Goal: Task Accomplishment & Management: Manage account settings

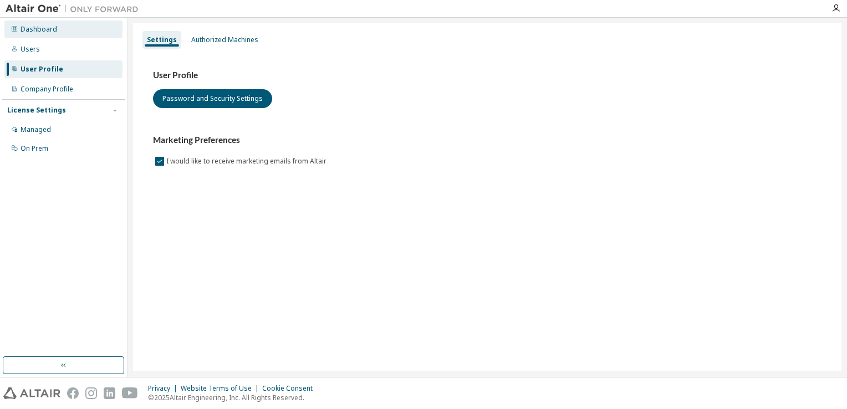
click at [34, 35] on div "Dashboard" at bounding box center [63, 29] width 118 height 18
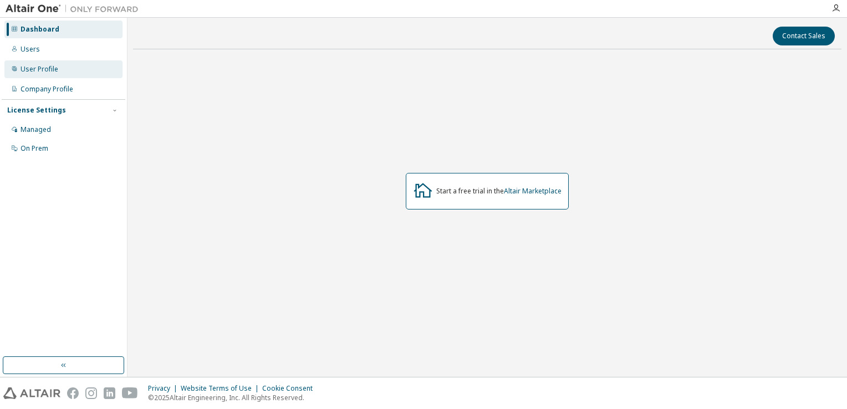
click at [28, 72] on div "User Profile" at bounding box center [39, 69] width 38 height 9
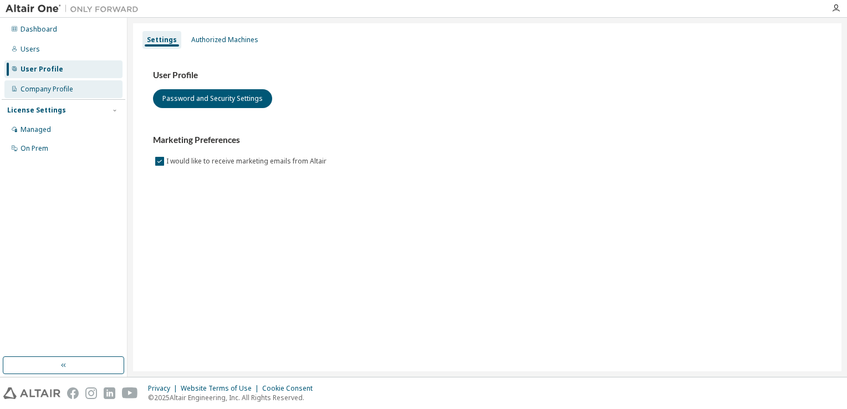
click at [70, 91] on div "Company Profile" at bounding box center [46, 89] width 53 height 9
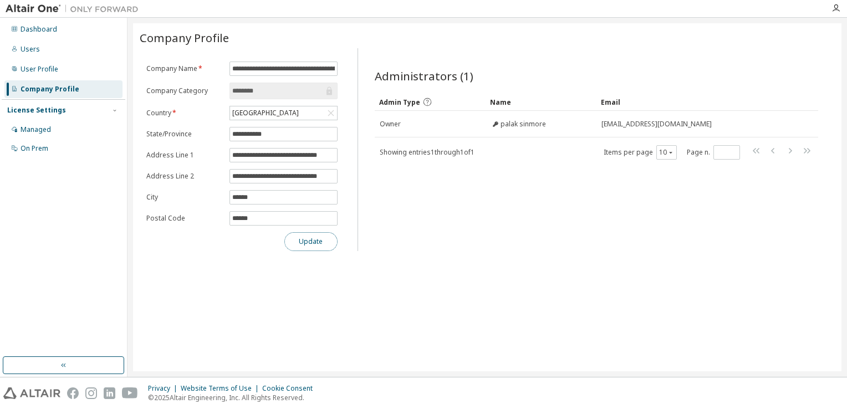
click at [312, 247] on button "Update" at bounding box center [310, 241] width 53 height 19
click at [833, 3] on div at bounding box center [835, 8] width 22 height 17
click at [835, 7] on icon "button" at bounding box center [835, 8] width 9 height 9
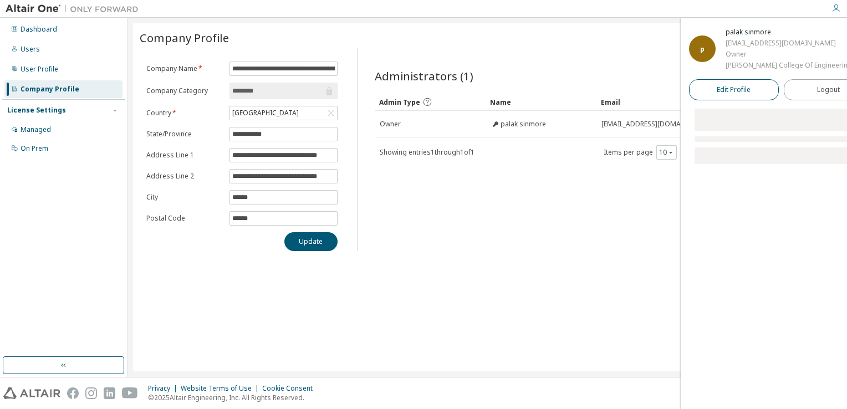
click at [724, 100] on link "Edit Profile" at bounding box center [734, 89] width 90 height 21
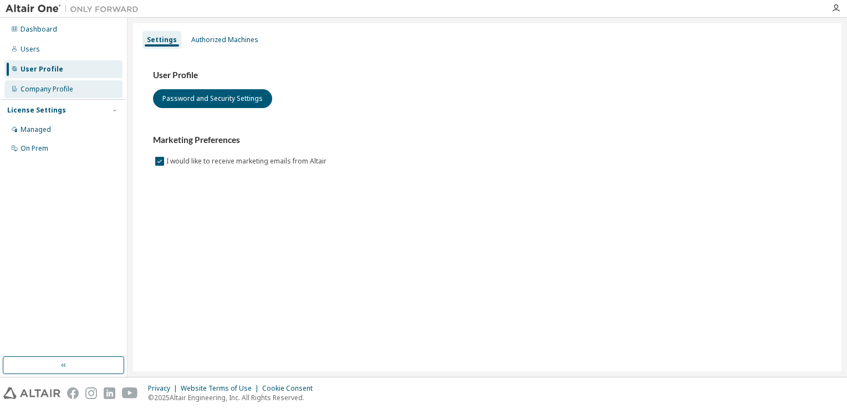
click at [91, 85] on div "Company Profile" at bounding box center [63, 89] width 118 height 18
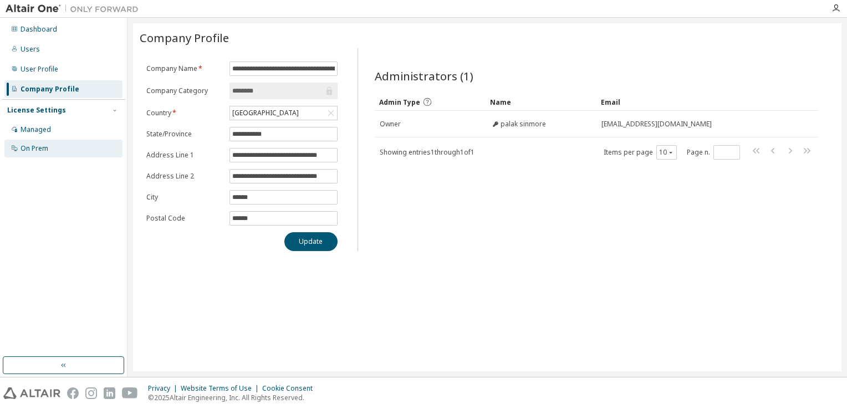
click at [70, 144] on div "On Prem" at bounding box center [63, 149] width 118 height 18
